Goal: Find specific page/section

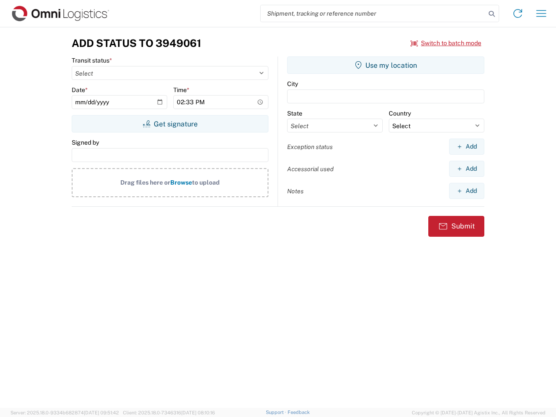
click at [373, 13] on input "search" at bounding box center [373, 13] width 225 height 17
click at [492, 14] on icon at bounding box center [491, 14] width 12 height 12
click at [518, 13] on icon at bounding box center [518, 14] width 14 height 14
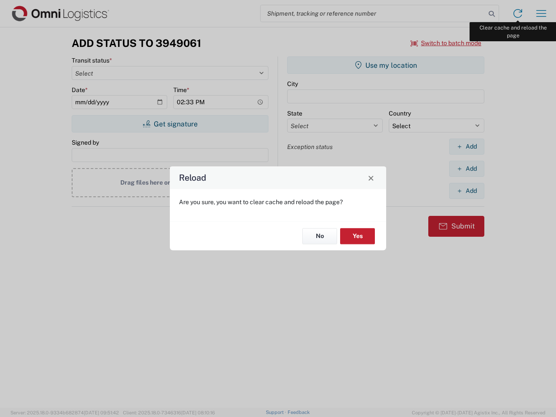
click at [541, 13] on div "Reload Are you sure, you want to clear cache and reload the page? No Yes" at bounding box center [278, 208] width 556 height 417
click at [446, 43] on div "Reload Are you sure, you want to clear cache and reload the page? No Yes" at bounding box center [278, 208] width 556 height 417
click at [170, 124] on div "Reload Are you sure, you want to clear cache and reload the page? No Yes" at bounding box center [278, 208] width 556 height 417
click at [386, 65] on div "Reload Are you sure, you want to clear cache and reload the page? No Yes" at bounding box center [278, 208] width 556 height 417
click at [466, 146] on div "Reload Are you sure, you want to clear cache and reload the page? No Yes" at bounding box center [278, 208] width 556 height 417
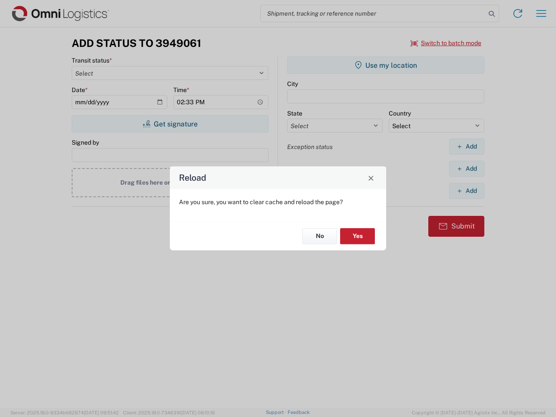
click at [466, 168] on div "Reload Are you sure, you want to clear cache and reload the page? No Yes" at bounding box center [278, 208] width 556 height 417
click at [466, 191] on div "Reload Are you sure, you want to clear cache and reload the page? No Yes" at bounding box center [278, 208] width 556 height 417
